Goal: Use online tool/utility: Utilize a website feature to perform a specific function

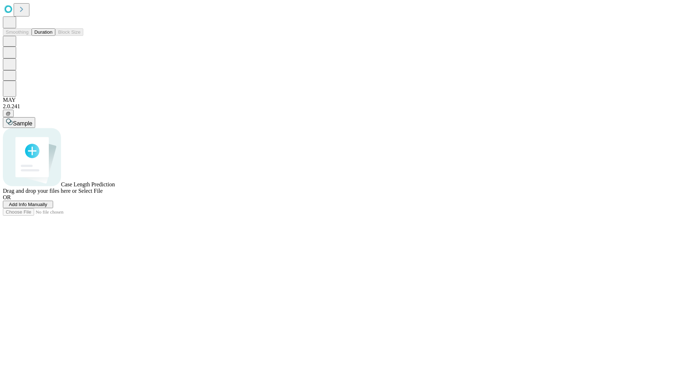
click at [52, 36] on button "Duration" at bounding box center [44, 32] width 24 height 8
click at [47, 207] on span "Add Info Manually" at bounding box center [28, 204] width 38 height 5
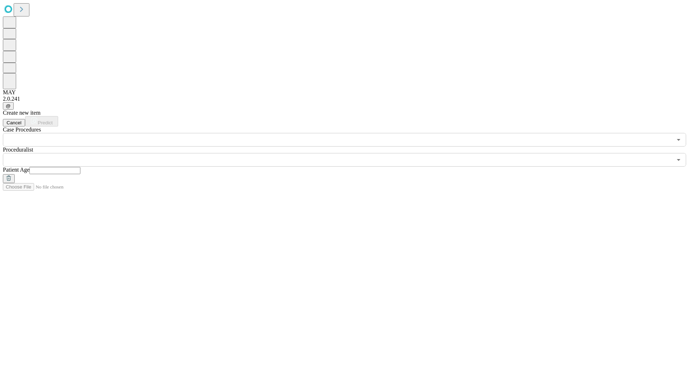
click at [80, 167] on input "text" at bounding box center [54, 170] width 51 height 7
type input "**"
click at [349, 153] on input "text" at bounding box center [337, 160] width 669 height 14
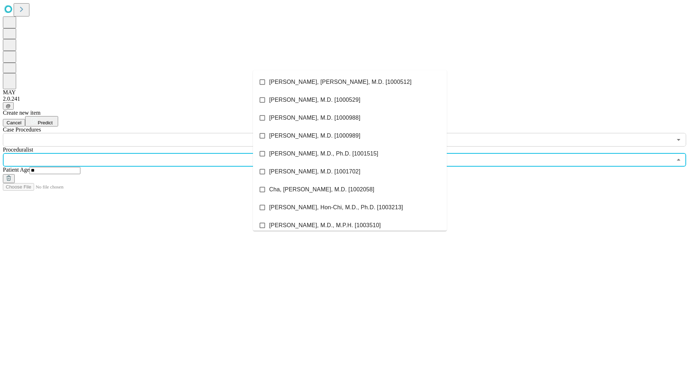
click at [350, 82] on li "[PERSON_NAME], [PERSON_NAME], M.D. [1000512]" at bounding box center [350, 82] width 194 height 18
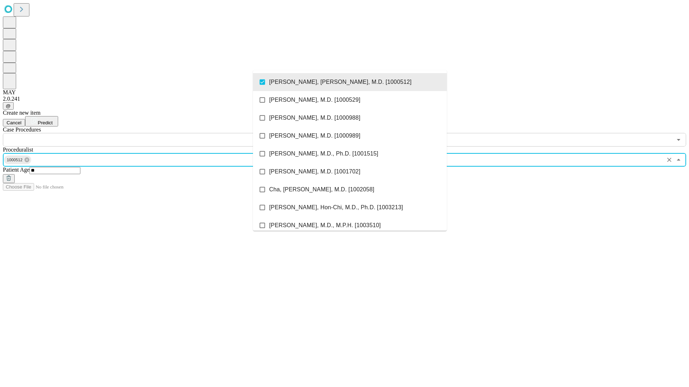
click at [151, 133] on input "text" at bounding box center [337, 140] width 669 height 14
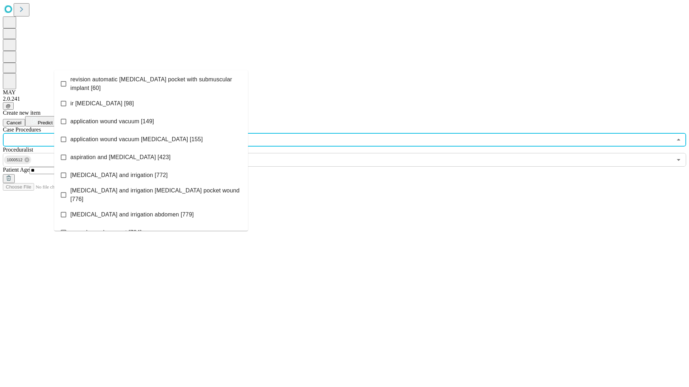
click at [151, 82] on span "revision automatic [MEDICAL_DATA] pocket with submuscular implant [60]" at bounding box center [156, 83] width 172 height 17
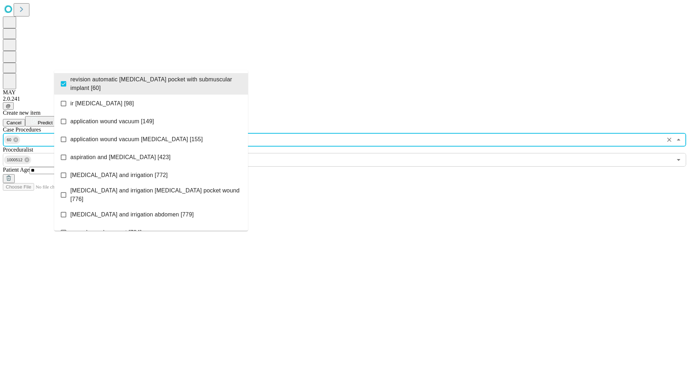
click at [52, 120] on span "Predict" at bounding box center [45, 122] width 15 height 5
